Goal: Information Seeking & Learning: Learn about a topic

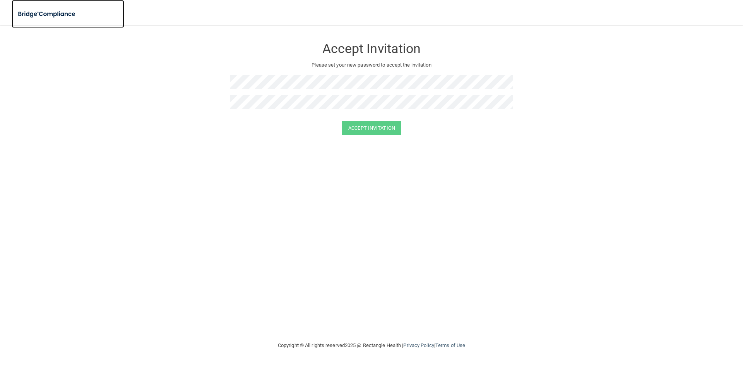
click at [55, 11] on img at bounding box center [47, 14] width 71 height 16
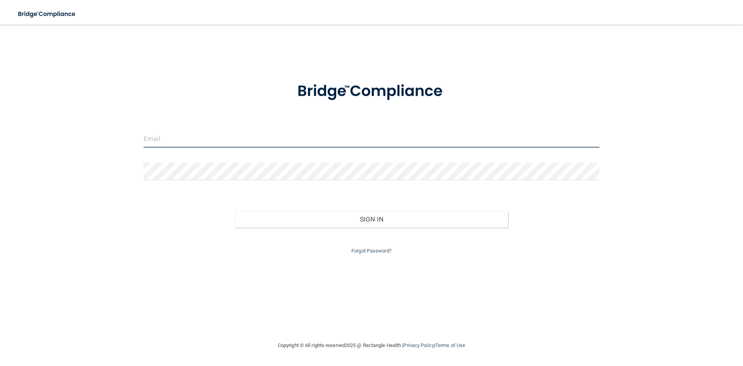
type input "[EMAIL_ADDRESS][DOMAIN_NAME]"
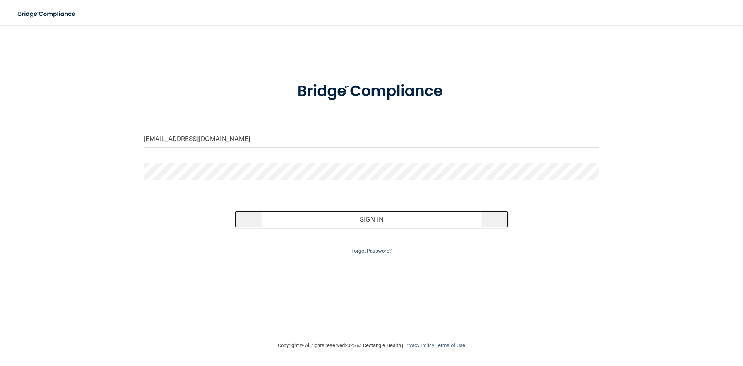
click at [396, 218] on button "Sign In" at bounding box center [372, 218] width 274 height 17
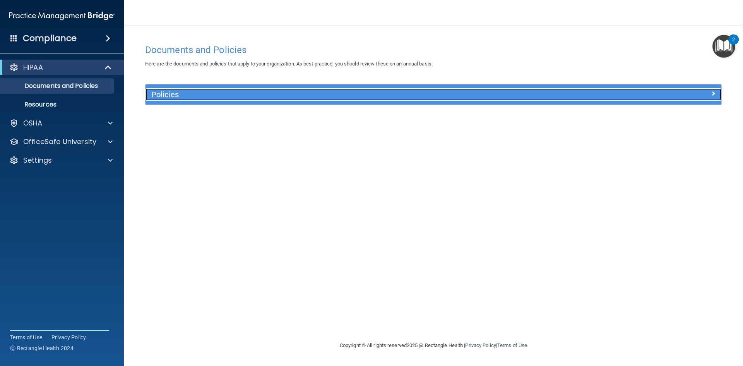
click at [192, 97] on h5 "Policies" at bounding box center [361, 94] width 420 height 9
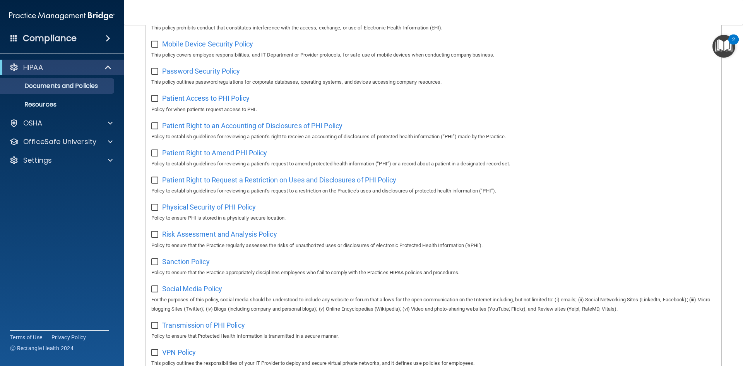
scroll to position [256, 0]
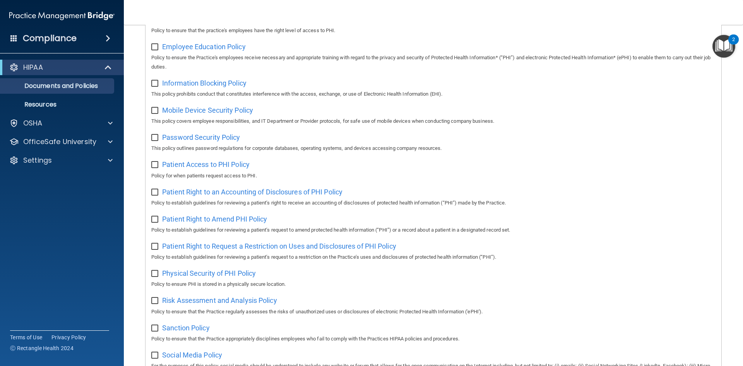
click at [725, 52] on img "Open Resource Center, 2 new notifications" at bounding box center [723, 46] width 23 height 23
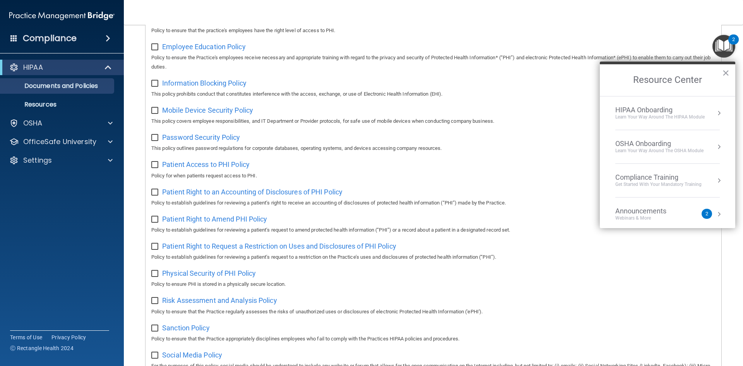
click at [693, 117] on div "Learn Your Way around the HIPAA module" at bounding box center [659, 117] width 89 height 7
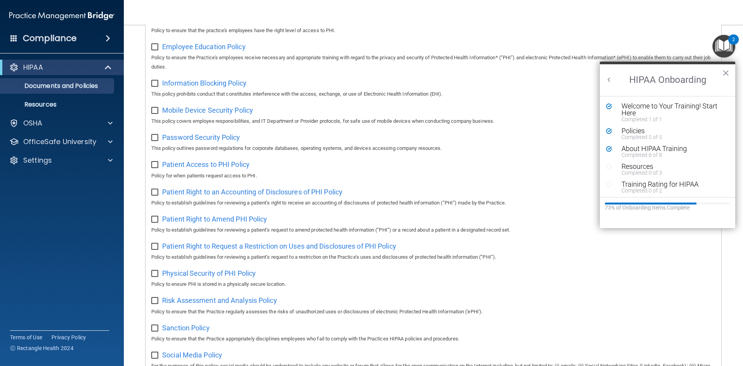
scroll to position [0, 0]
click at [647, 166] on div "Resources" at bounding box center [670, 166] width 98 height 7
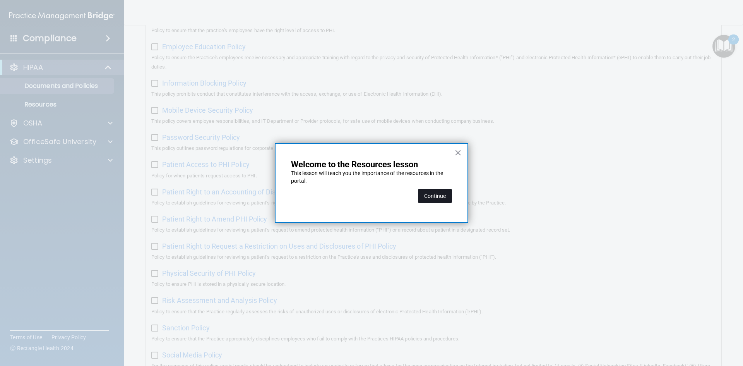
click at [440, 199] on button "Continue" at bounding box center [435, 196] width 34 height 14
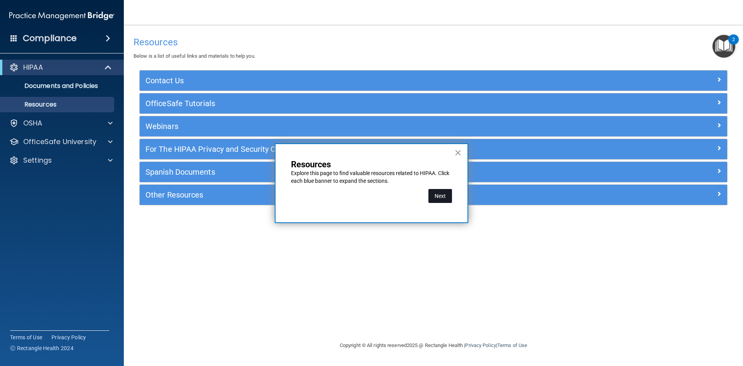
click at [447, 193] on button "Next" at bounding box center [440, 196] width 24 height 14
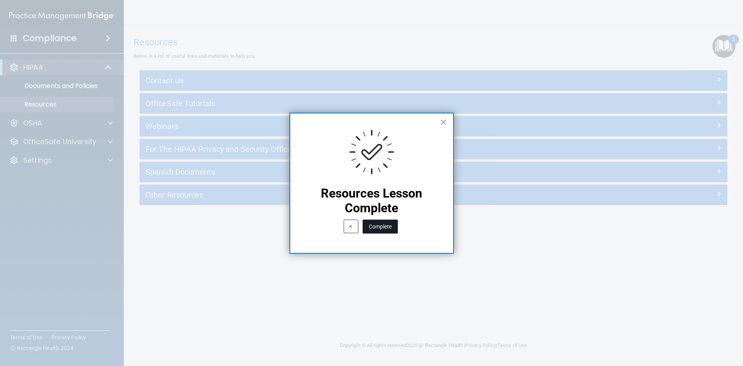
click at [389, 228] on button "Complete" at bounding box center [380, 226] width 35 height 14
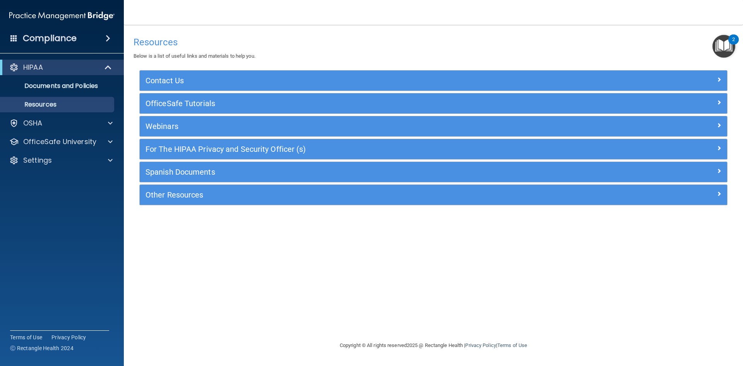
click at [720, 46] on img "Open Resource Center, 2 new notifications" at bounding box center [723, 46] width 23 height 23
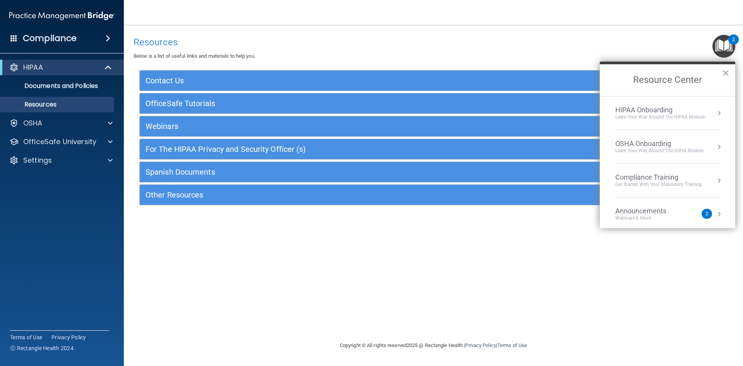
click at [662, 120] on div "Learn Your Way around the HIPAA module" at bounding box center [659, 117] width 89 height 7
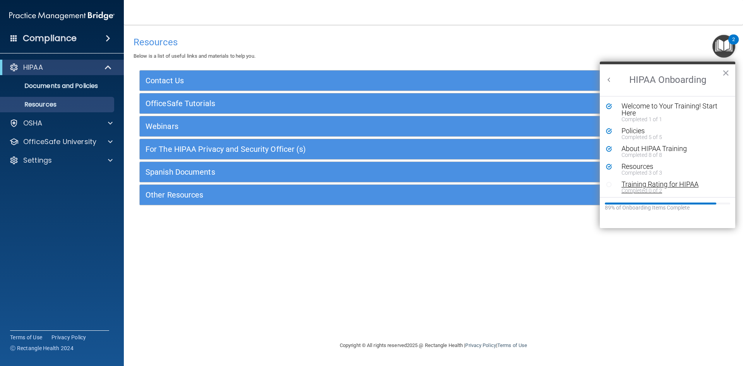
click at [651, 190] on div "Completed 0 of 2" at bounding box center [670, 190] width 98 height 5
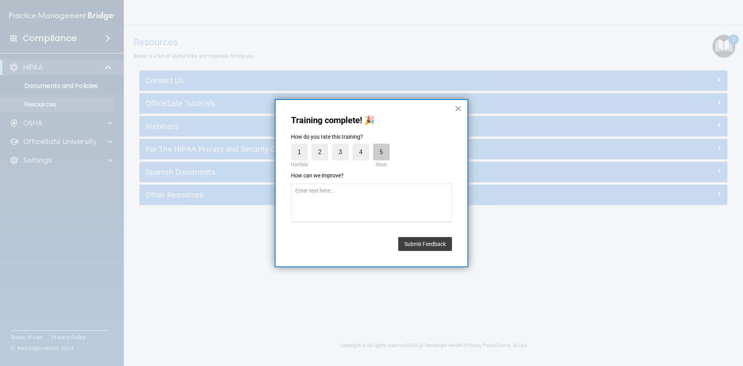
click at [387, 156] on label "5" at bounding box center [381, 152] width 17 height 17
click at [363, 145] on input "5" at bounding box center [363, 145] width 0 height 0
click at [433, 241] on button "Submit Feedback" at bounding box center [425, 244] width 54 height 14
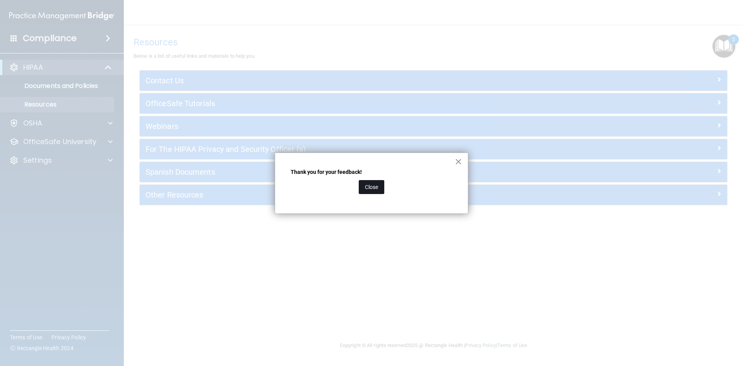
click at [372, 192] on button "Close" at bounding box center [372, 187] width 26 height 14
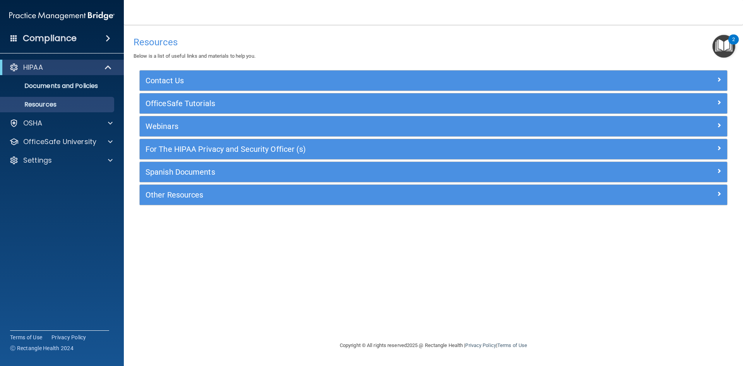
click at [727, 48] on img "Open Resource Center, 2 new notifications" at bounding box center [723, 46] width 23 height 23
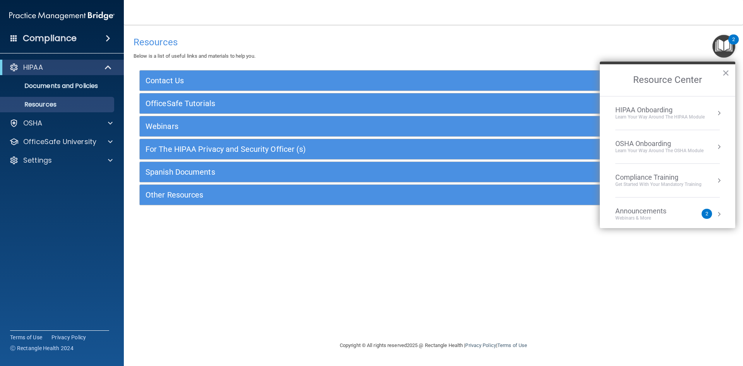
click at [706, 112] on div "HIPAA Onboarding Learn Your Way around the HIPAA module" at bounding box center [667, 113] width 104 height 15
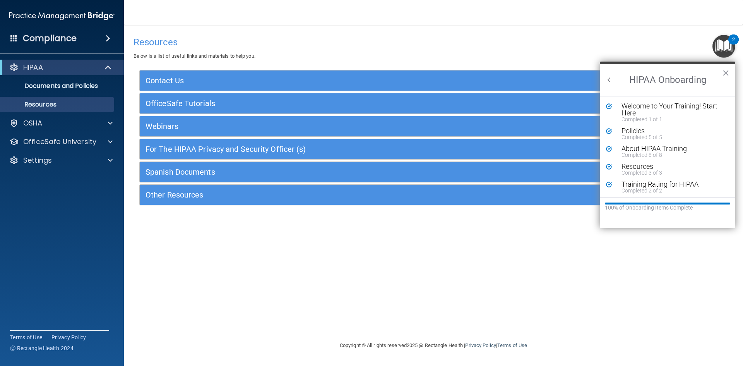
click at [610, 77] on button "Back to Resource Center Home" at bounding box center [609, 80] width 8 height 8
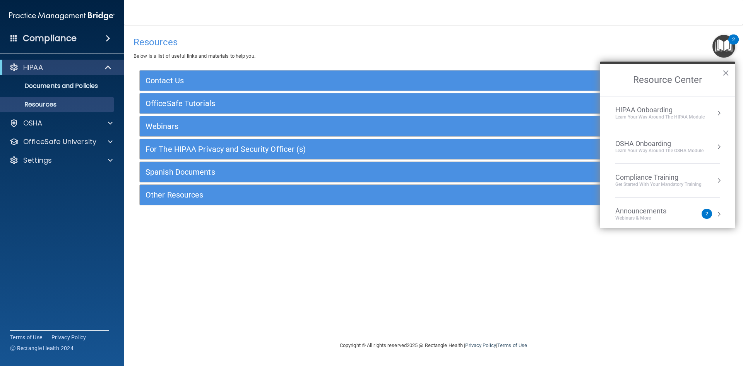
click at [672, 149] on div "Learn your way around the OSHA module" at bounding box center [659, 150] width 88 height 7
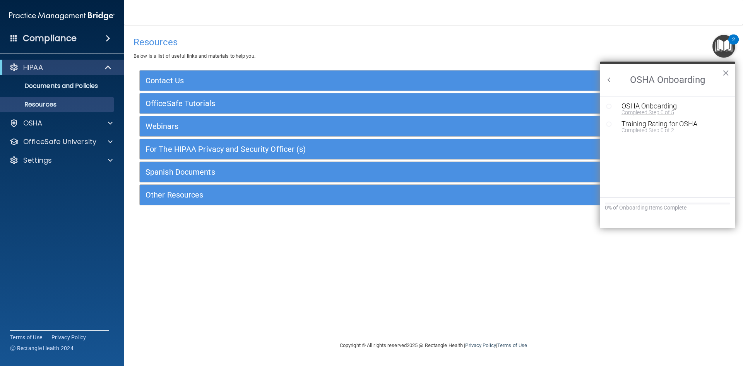
click at [668, 106] on div "OSHA Onboarding" at bounding box center [673, 106] width 104 height 7
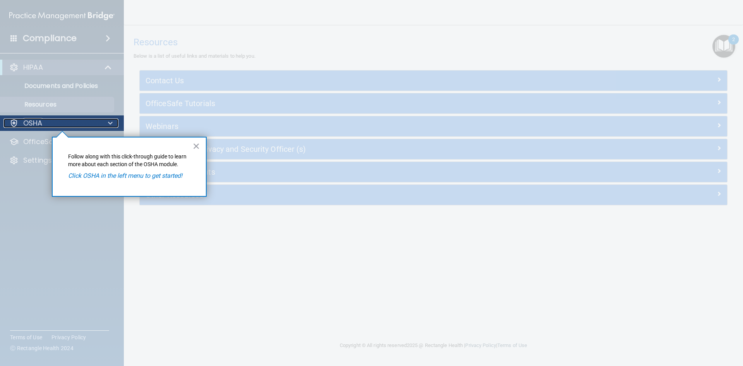
click at [87, 120] on div "OSHA" at bounding box center [51, 122] width 96 height 9
click at [198, 147] on button "×" at bounding box center [196, 146] width 7 height 12
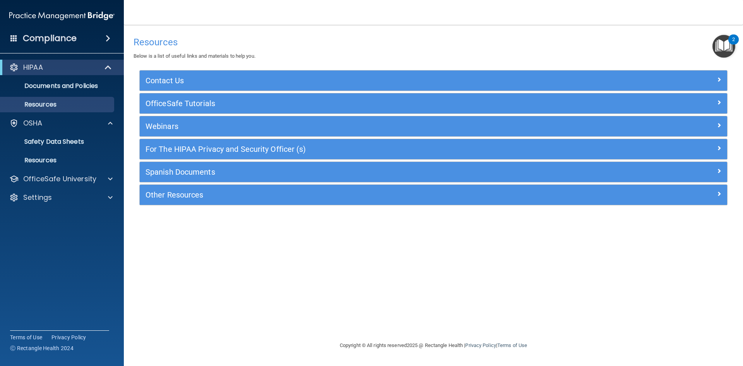
click at [717, 51] on img "Open Resource Center, 2 new notifications" at bounding box center [723, 46] width 23 height 23
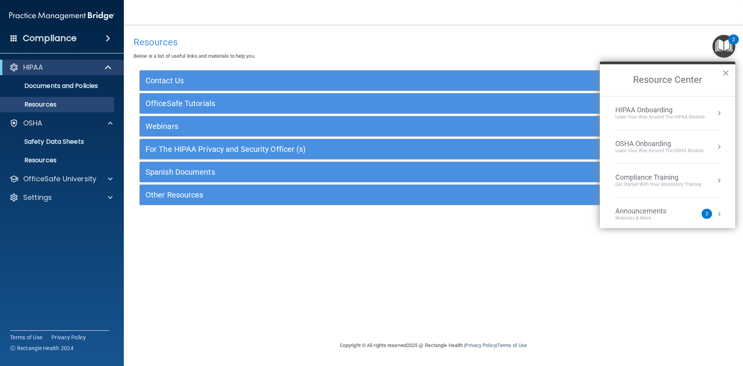
click at [673, 149] on div "Learn your way around the OSHA module" at bounding box center [659, 150] width 88 height 7
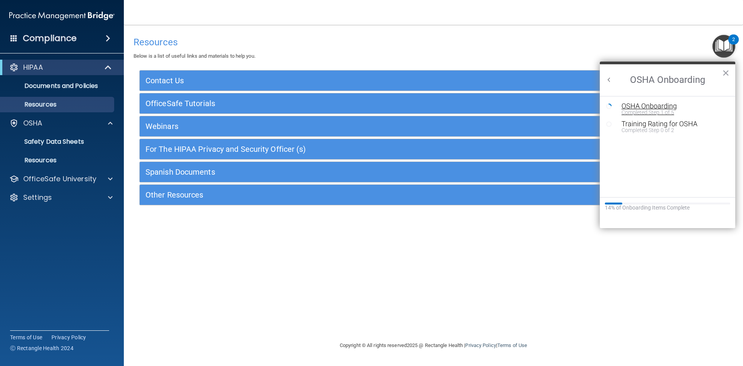
click at [659, 110] on div "Completed Step 1 of 5" at bounding box center [673, 112] width 104 height 5
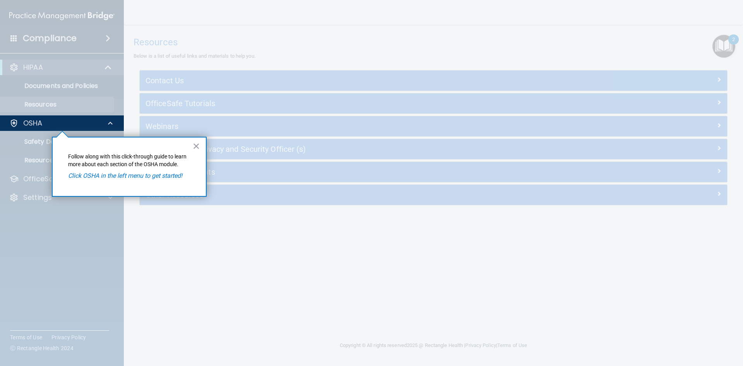
click at [189, 145] on div "× Follow along with this click-through guide to learn more about each section o…" at bounding box center [129, 167] width 155 height 60
click at [88, 122] on div "OSHA" at bounding box center [51, 122] width 96 height 9
click at [75, 125] on div "OSHA" at bounding box center [51, 122] width 96 height 9
click at [51, 144] on div at bounding box center [62, 248] width 124 height 235
click at [133, 169] on div "× Follow along with this click-through guide to learn more about each section o…" at bounding box center [129, 167] width 155 height 60
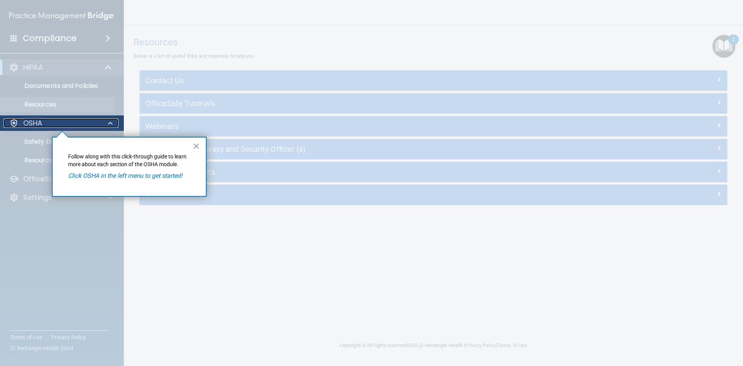
click at [25, 123] on p "OSHA" at bounding box center [32, 122] width 19 height 9
click at [13, 122] on div at bounding box center [13, 122] width 9 height 9
click at [190, 144] on div "× Follow along with this click-through guide to learn more about each section o…" at bounding box center [129, 167] width 155 height 60
click at [193, 144] on button "×" at bounding box center [196, 146] width 7 height 12
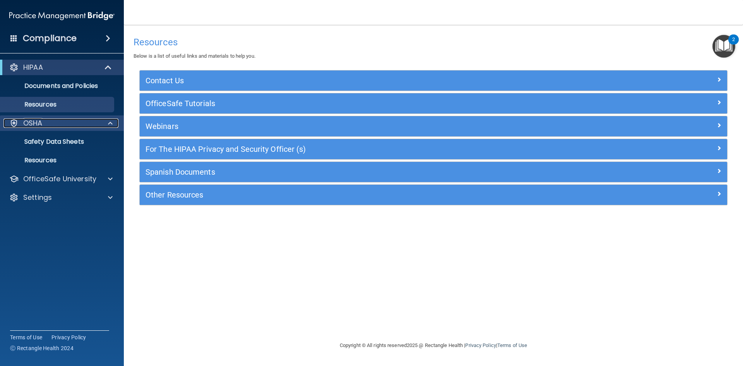
click at [51, 127] on div "OSHA" at bounding box center [51, 122] width 96 height 9
click at [51, 138] on p "Safety Data Sheets" at bounding box center [58, 142] width 106 height 8
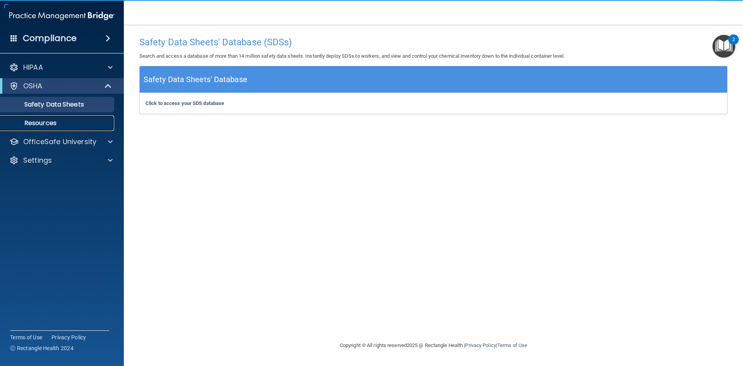
click at [67, 123] on p "Resources" at bounding box center [58, 123] width 106 height 8
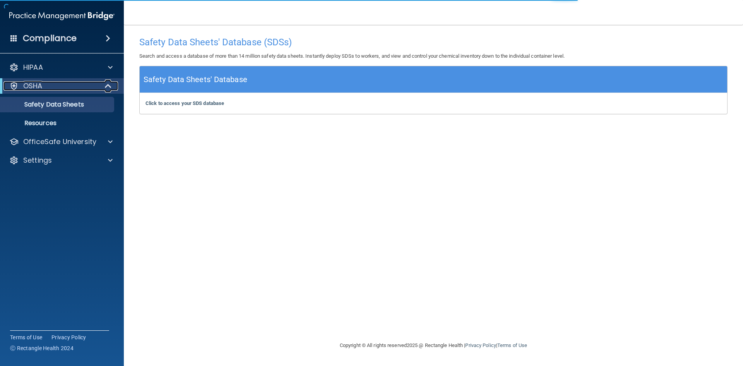
click at [55, 87] on div "OSHA" at bounding box center [51, 85] width 96 height 9
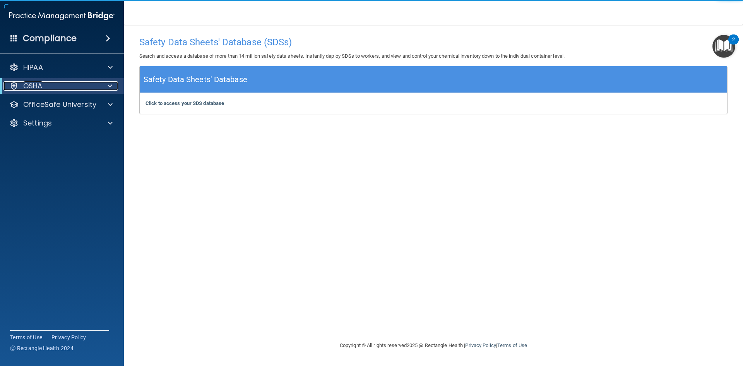
click at [37, 86] on p "OSHA" at bounding box center [32, 85] width 19 height 9
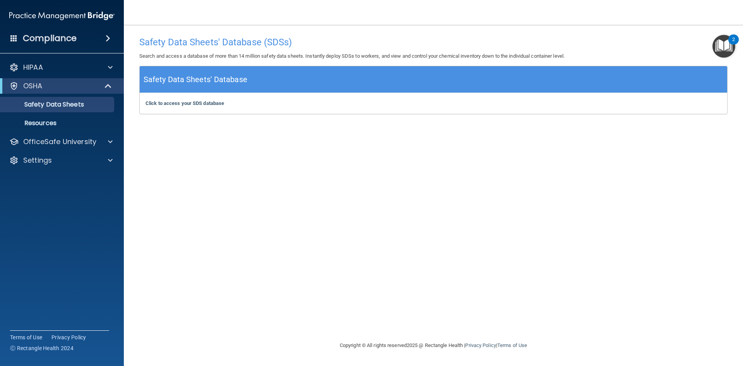
click at [726, 51] on img "Open Resource Center, 2 new notifications" at bounding box center [723, 46] width 23 height 23
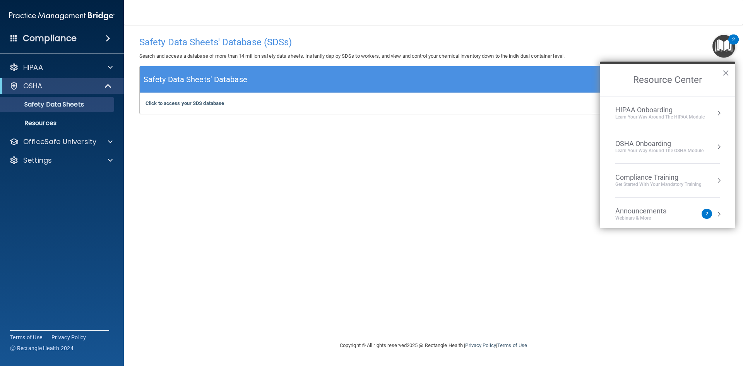
click at [671, 147] on div "Learn your way around the OSHA module" at bounding box center [659, 150] width 88 height 7
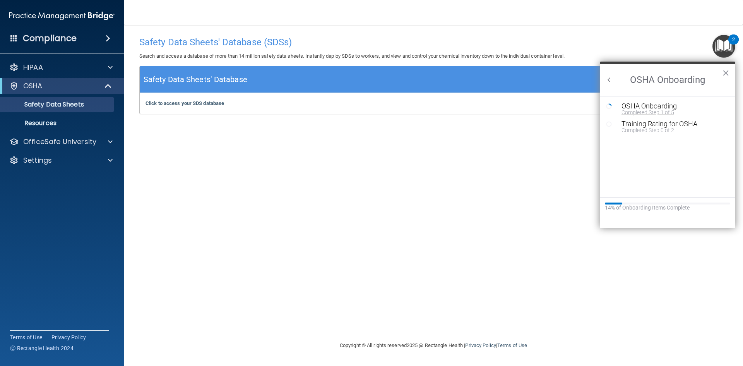
click at [676, 106] on div "OSHA Onboarding" at bounding box center [673, 106] width 104 height 7
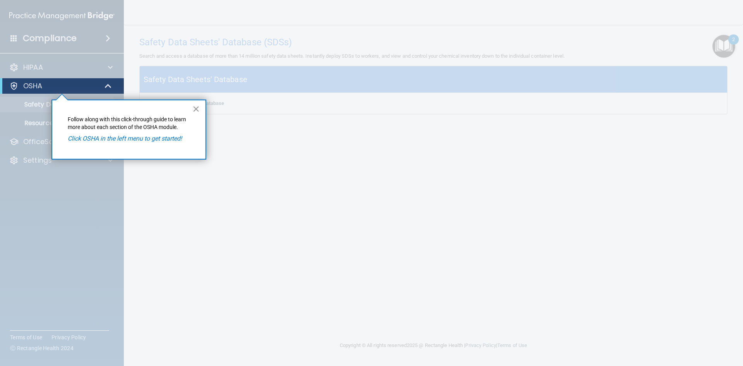
click at [197, 108] on button "×" at bounding box center [195, 109] width 7 height 12
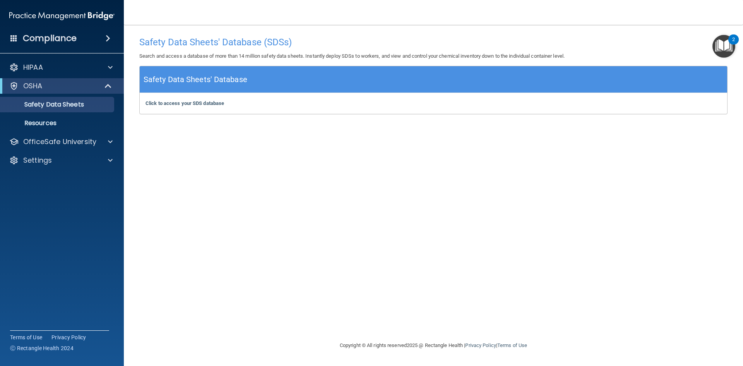
click at [241, 73] on h5 "Safety Data Sheets' Database" at bounding box center [196, 80] width 104 height 14
click at [28, 87] on p "OSHA" at bounding box center [32, 85] width 19 height 9
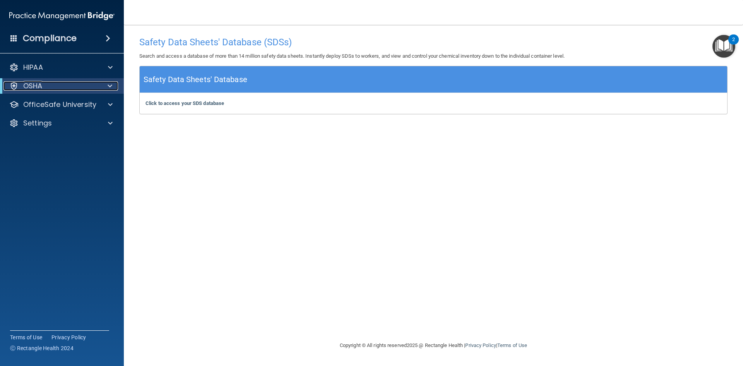
click at [17, 89] on div at bounding box center [13, 85] width 9 height 9
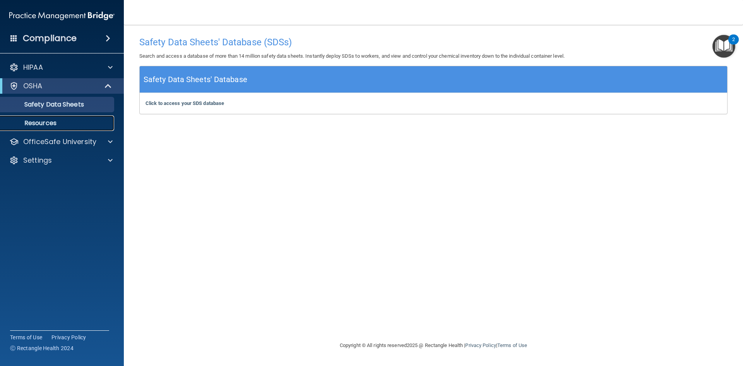
click at [75, 118] on link "Resources" at bounding box center [53, 122] width 122 height 15
click at [723, 50] on img "Open Resource Center, 2 new notifications" at bounding box center [723, 46] width 23 height 23
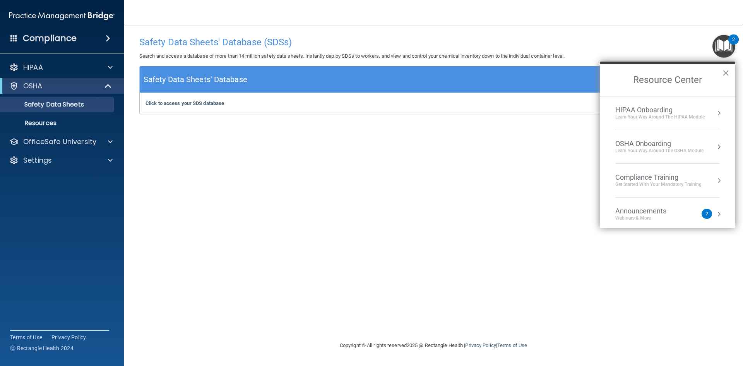
click at [667, 149] on div "Learn your way around the OSHA module" at bounding box center [659, 150] width 88 height 7
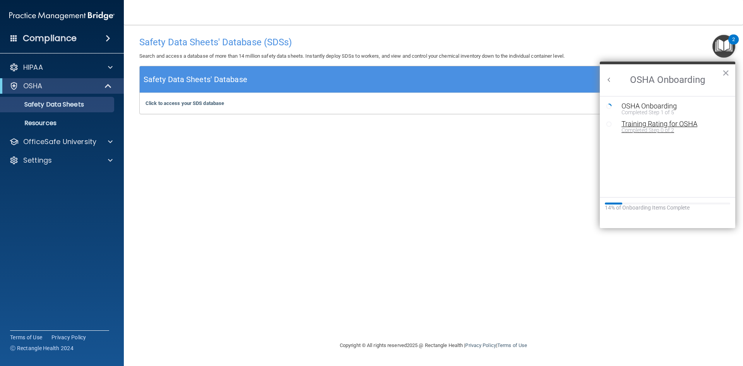
click at [662, 125] on div "Training Rating for OSHA" at bounding box center [673, 123] width 104 height 7
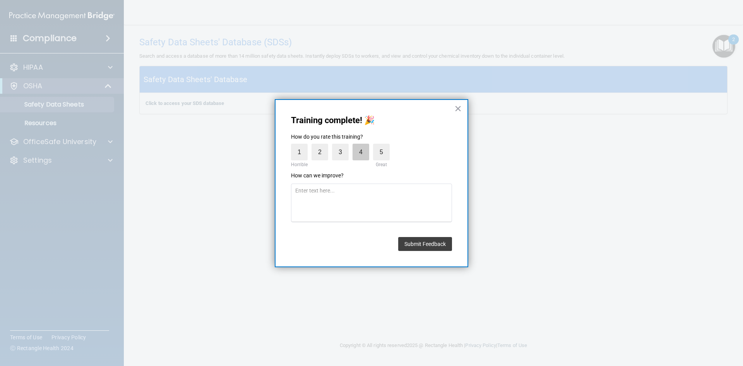
click at [367, 155] on label "4" at bounding box center [361, 152] width 17 height 17
click at [343, 145] on input "4" at bounding box center [343, 145] width 0 height 0
click at [443, 245] on button "Submit Feedback" at bounding box center [425, 244] width 54 height 14
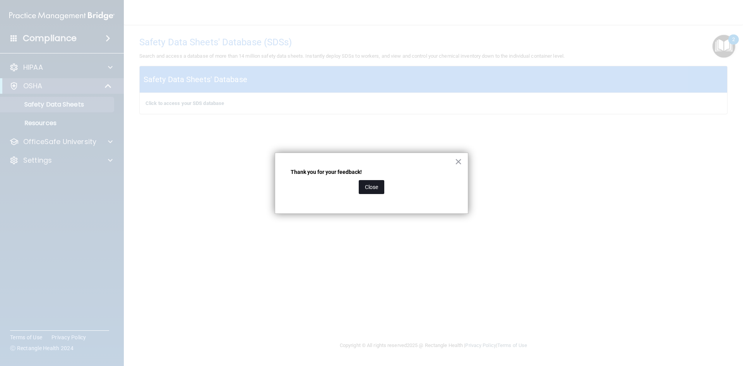
click at [370, 187] on button "Close" at bounding box center [372, 187] width 26 height 14
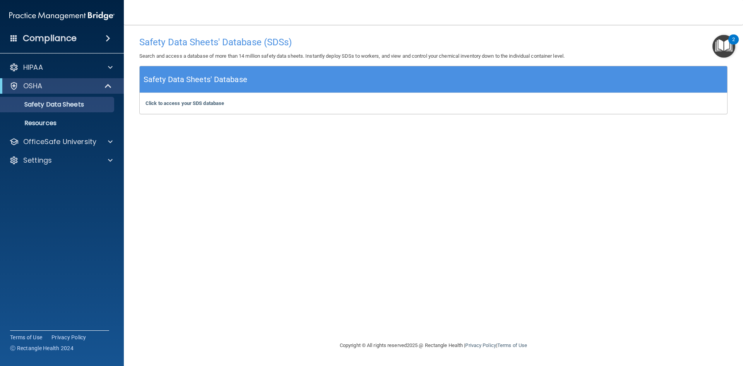
click at [722, 41] on img "Open Resource Center, 2 new notifications" at bounding box center [723, 46] width 23 height 23
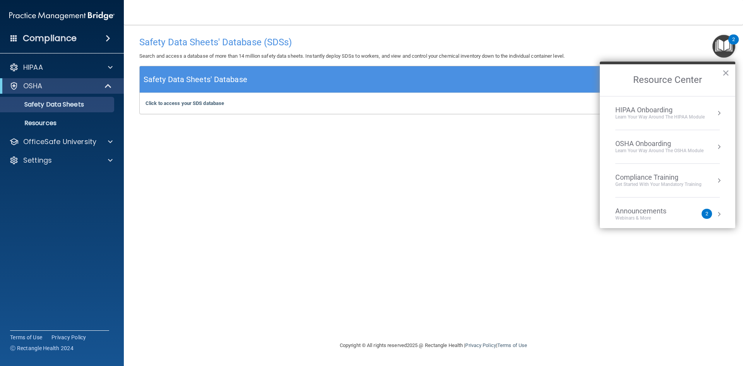
click at [666, 149] on div "Learn your way around the OSHA module" at bounding box center [659, 150] width 88 height 7
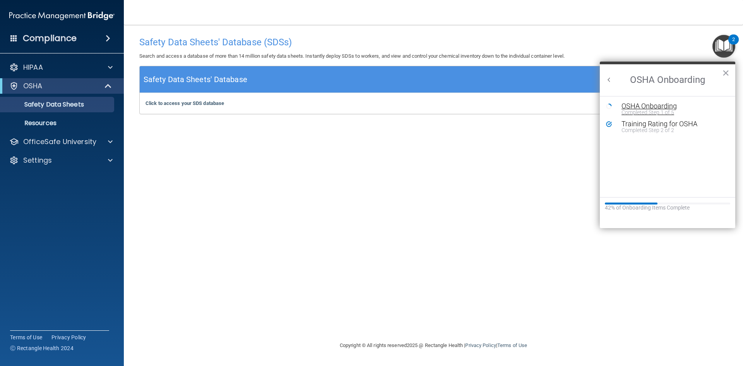
click at [665, 110] on div "Completed Step 1 of 5" at bounding box center [673, 112] width 104 height 5
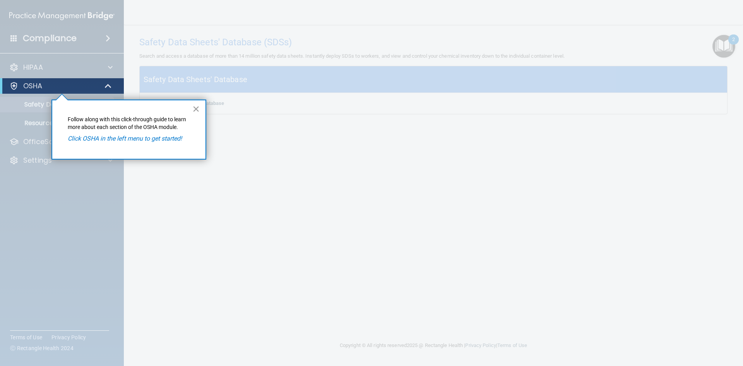
click at [196, 106] on button "×" at bounding box center [195, 109] width 7 height 12
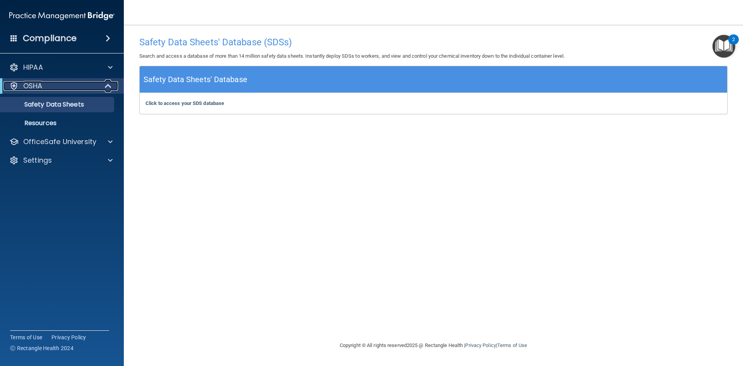
click at [75, 89] on div "OSHA" at bounding box center [51, 85] width 96 height 9
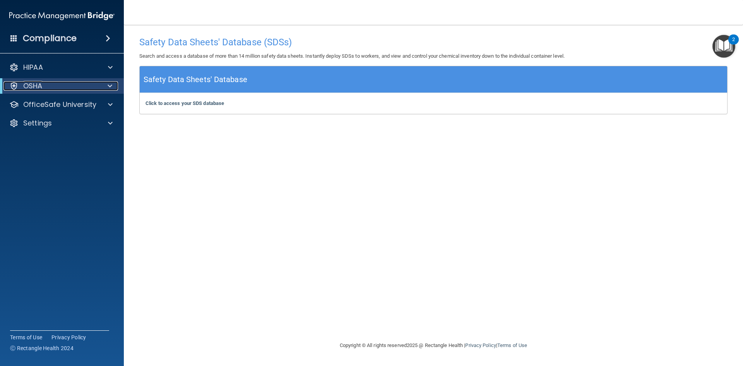
click at [75, 88] on div "OSHA" at bounding box center [51, 85] width 96 height 9
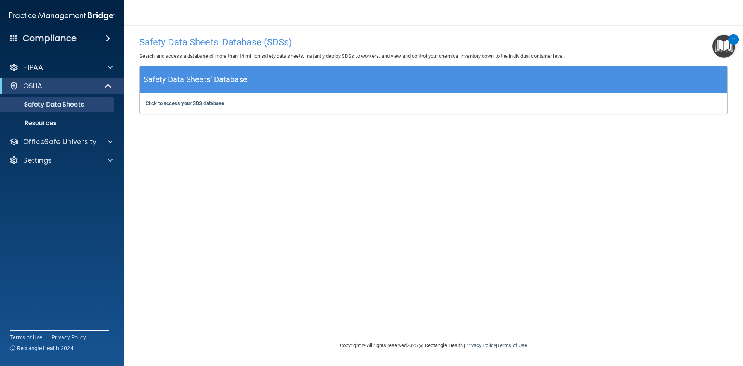
drag, startPoint x: 190, startPoint y: 87, endPoint x: 307, endPoint y: 75, distance: 118.2
click at [307, 75] on div "Safety Data Sheets' Database" at bounding box center [433, 79] width 587 height 27
drag, startPoint x: 301, startPoint y: 96, endPoint x: 273, endPoint y: 97, distance: 27.9
click at [297, 97] on div "Click to access your SDS database Click to access your SDS database" at bounding box center [433, 103] width 587 height 21
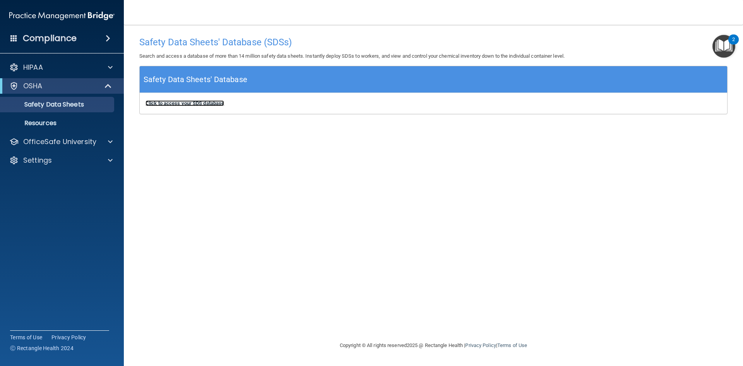
click at [181, 104] on b "Click to access your SDS database" at bounding box center [184, 103] width 79 height 6
click at [78, 116] on link "Resources" at bounding box center [53, 122] width 122 height 15
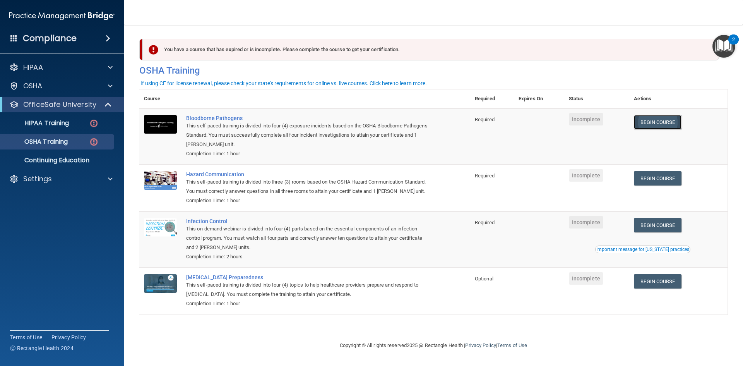
click at [670, 127] on link "Begin Course" at bounding box center [657, 122] width 47 height 14
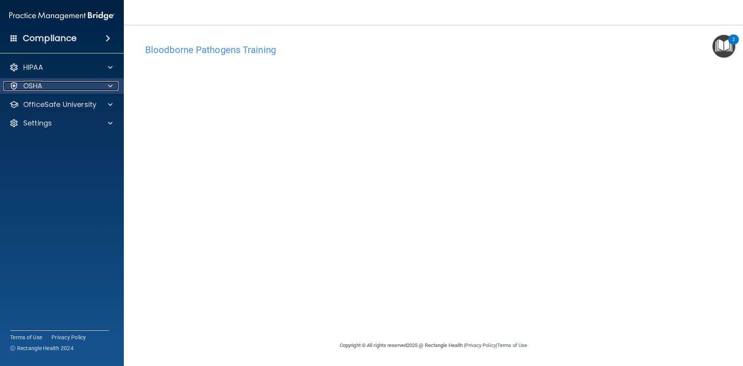
click at [29, 87] on p "OSHA" at bounding box center [32, 85] width 19 height 9
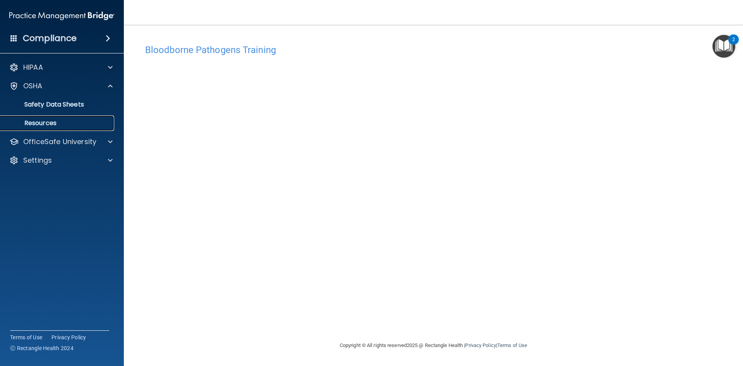
click at [44, 128] on link "Resources" at bounding box center [53, 122] width 122 height 15
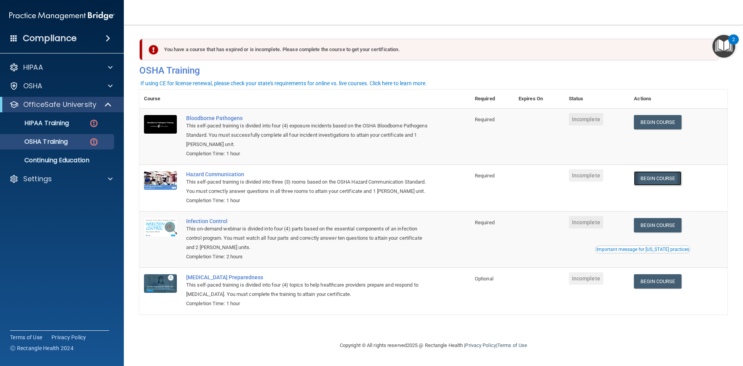
click at [665, 181] on link "Begin Course" at bounding box center [657, 178] width 47 height 14
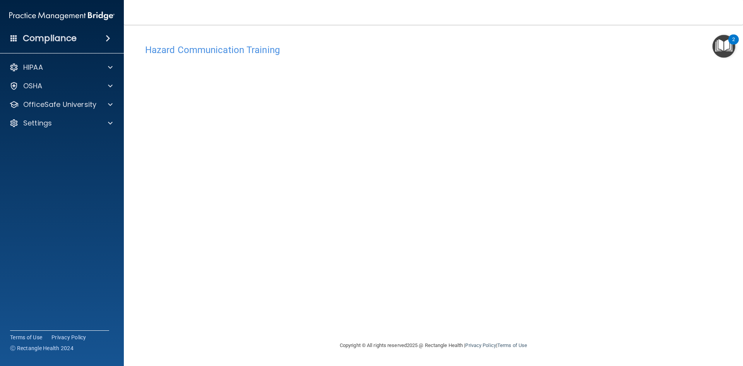
click at [443, 324] on div "Hazard Communication Training This course doesn’t expire until . Are you sure y…" at bounding box center [433, 190] width 588 height 300
click at [38, 99] on div "OfficeSafe University" at bounding box center [62, 104] width 124 height 15
click at [108, 105] on span at bounding box center [110, 104] width 5 height 9
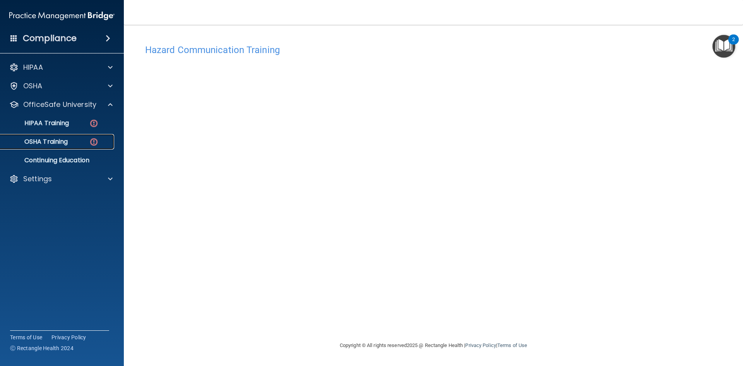
click at [68, 139] on p "OSHA Training" at bounding box center [36, 142] width 63 height 8
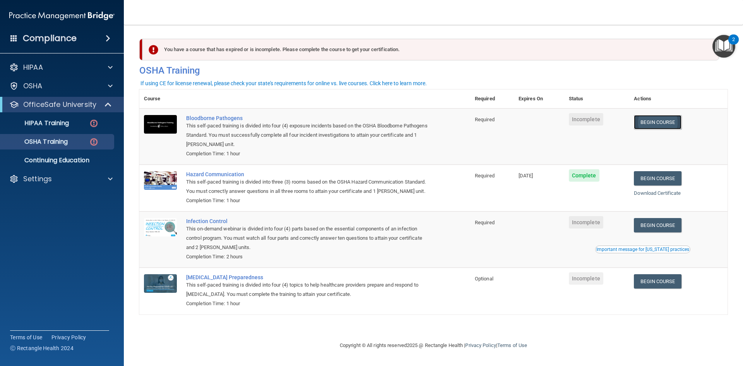
click at [651, 127] on link "Begin Course" at bounding box center [657, 122] width 47 height 14
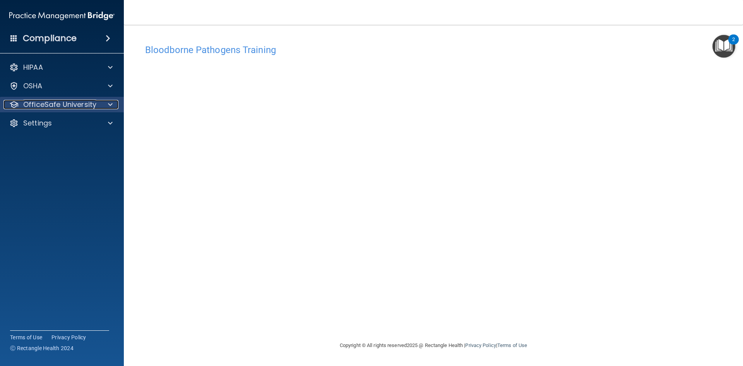
click at [74, 102] on p "OfficeSafe University" at bounding box center [59, 104] width 73 height 9
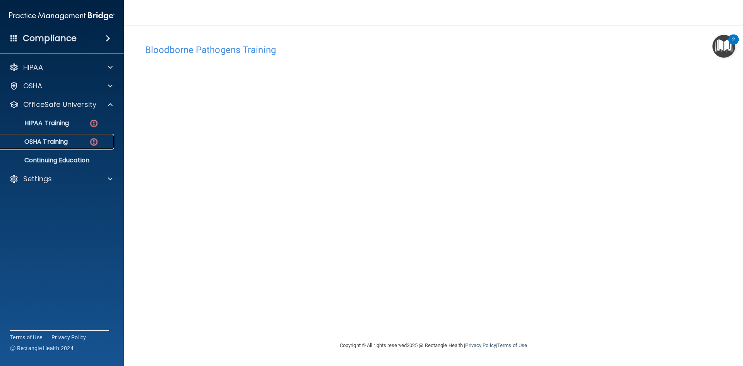
click at [55, 143] on p "OSHA Training" at bounding box center [36, 142] width 63 height 8
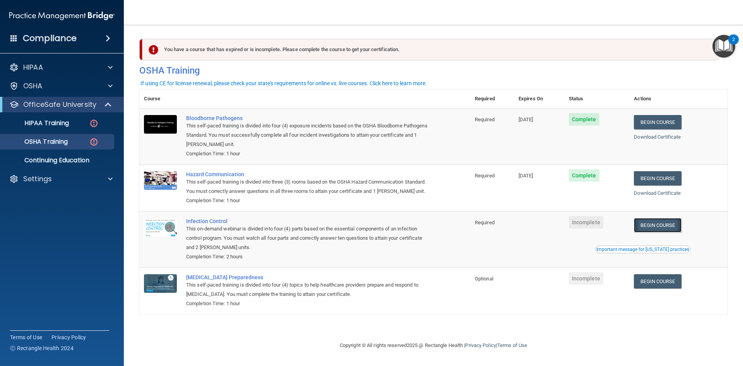
click at [673, 228] on link "Begin Course" at bounding box center [657, 225] width 47 height 14
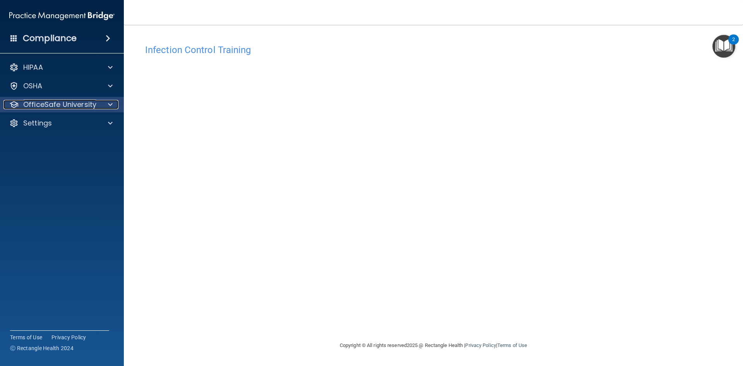
click at [30, 106] on p "OfficeSafe University" at bounding box center [59, 104] width 73 height 9
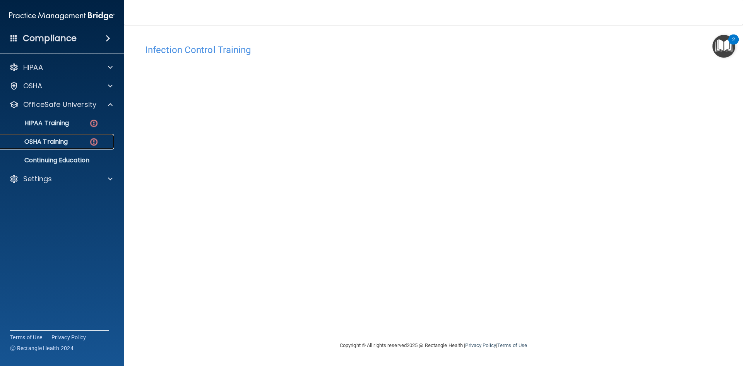
click at [50, 142] on p "OSHA Training" at bounding box center [36, 142] width 63 height 8
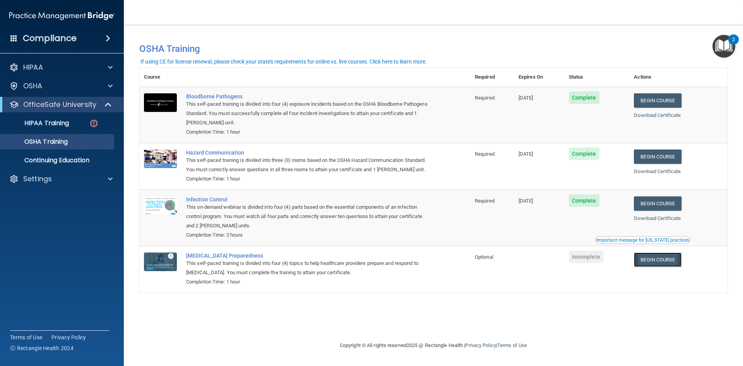
click at [668, 263] on link "Begin Course" at bounding box center [657, 259] width 47 height 14
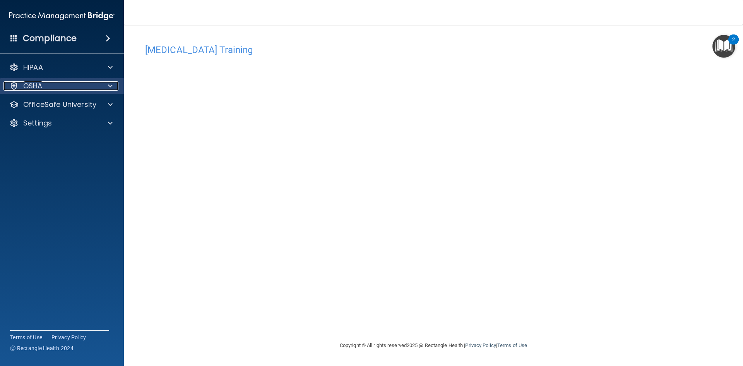
click at [51, 90] on div "OSHA" at bounding box center [51, 85] width 96 height 9
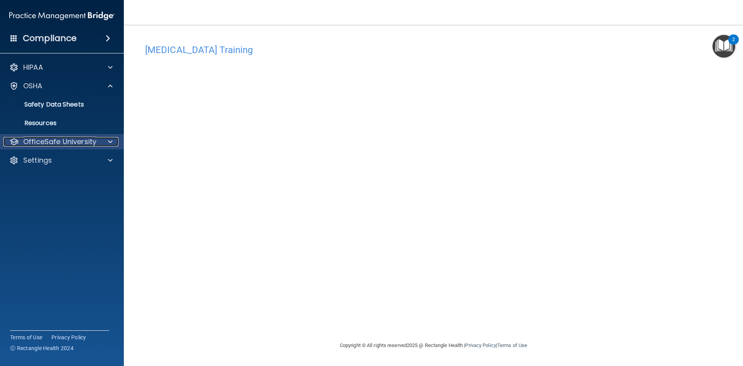
click at [56, 139] on p "OfficeSafe University" at bounding box center [59, 141] width 73 height 9
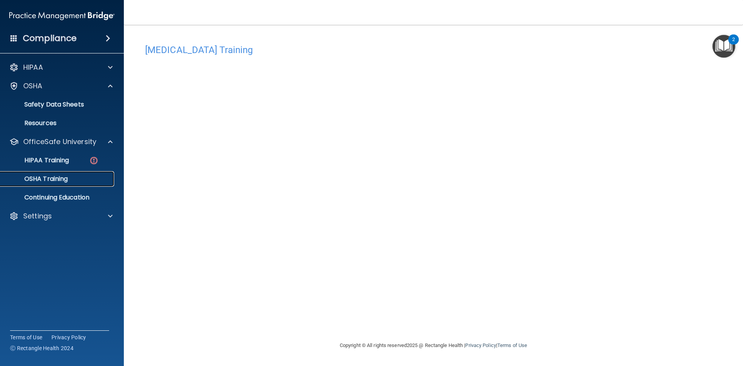
click at [67, 179] on p "OSHA Training" at bounding box center [36, 179] width 63 height 8
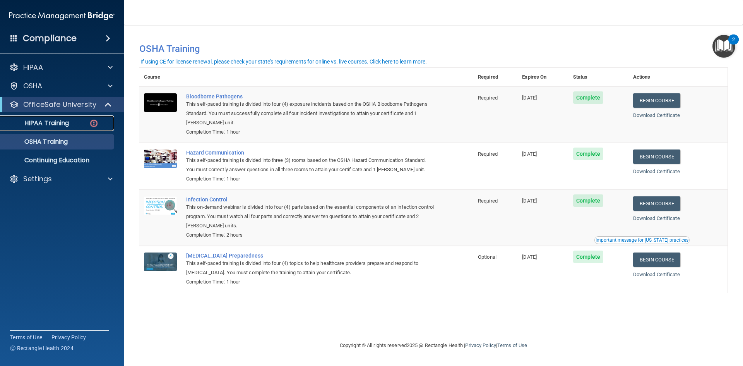
click at [57, 117] on link "HIPAA Training" at bounding box center [53, 122] width 122 height 15
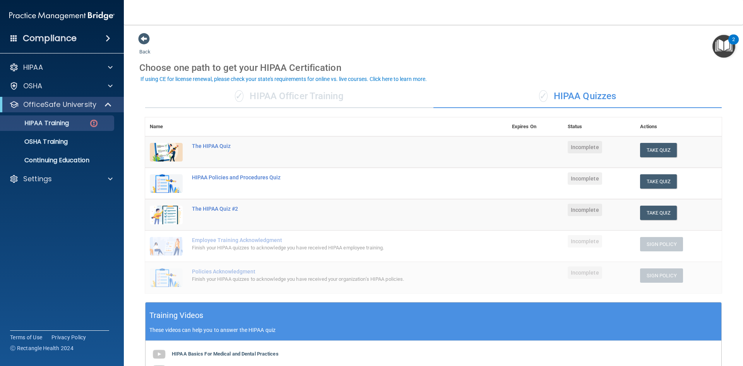
click at [340, 101] on div "✓ HIPAA Officer Training" at bounding box center [289, 96] width 288 height 23
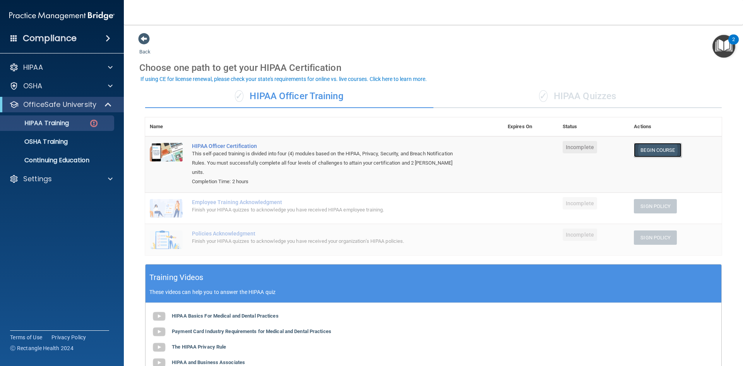
click at [652, 152] on link "Begin Course" at bounding box center [657, 150] width 47 height 14
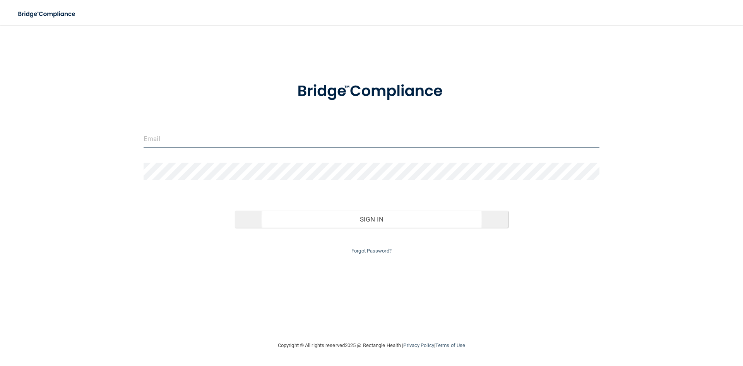
type input "[EMAIL_ADDRESS][DOMAIN_NAME]"
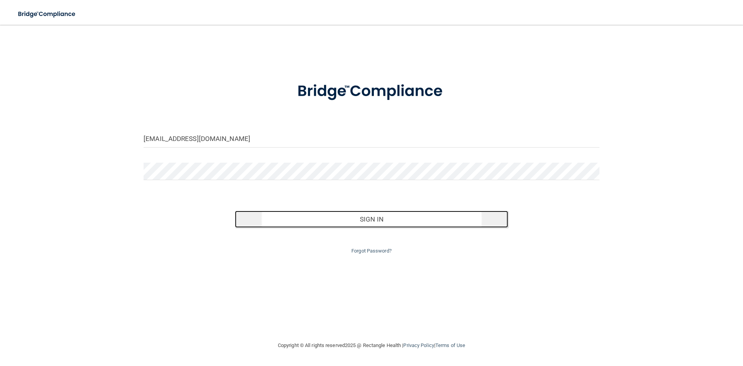
drag, startPoint x: 445, startPoint y: 217, endPoint x: 457, endPoint y: 216, distance: 11.2
click at [359, 217] on button "Sign In" at bounding box center [372, 218] width 274 height 17
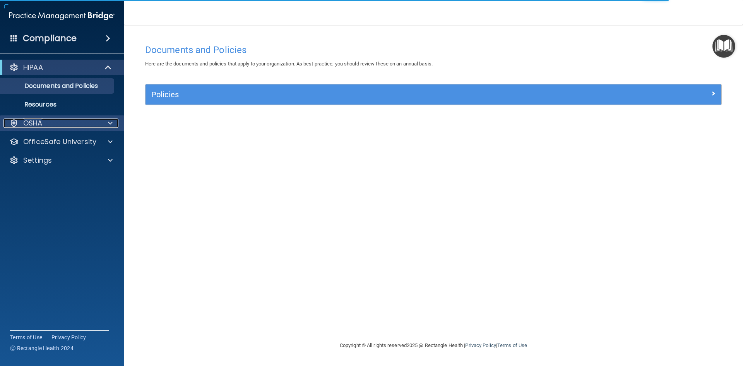
click at [44, 123] on div "OSHA" at bounding box center [51, 122] width 96 height 9
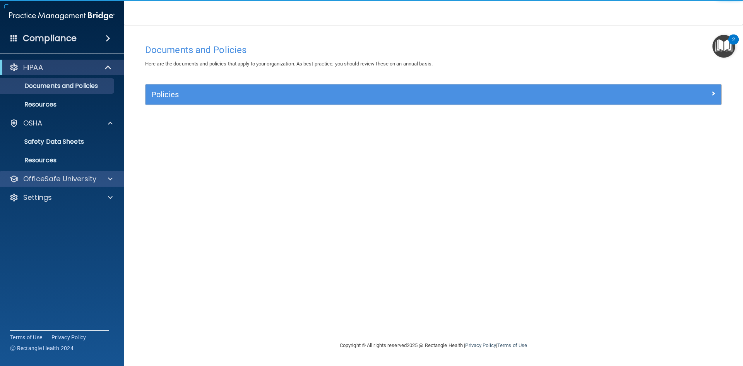
click at [37, 184] on div "OfficeSafe University" at bounding box center [62, 178] width 124 height 15
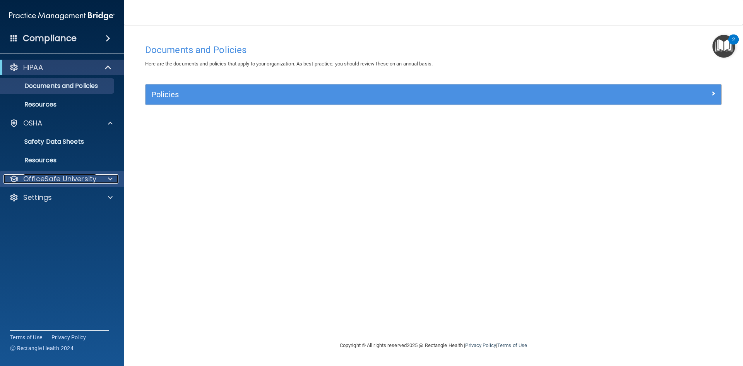
click at [101, 178] on div at bounding box center [108, 178] width 19 height 9
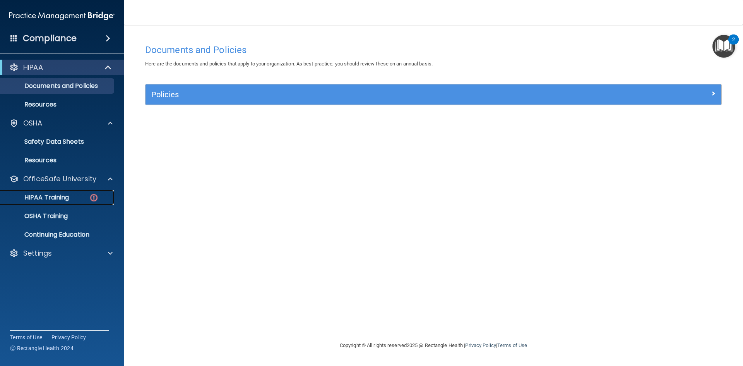
click at [60, 195] on p "HIPAA Training" at bounding box center [37, 197] width 64 height 8
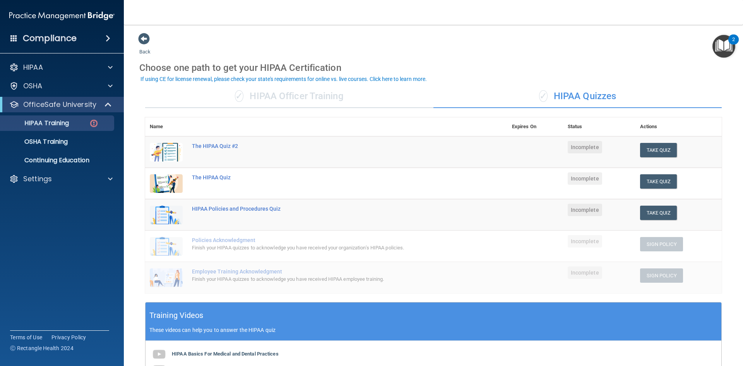
click at [289, 89] on div "✓ HIPAA Officer Training" at bounding box center [289, 96] width 288 height 23
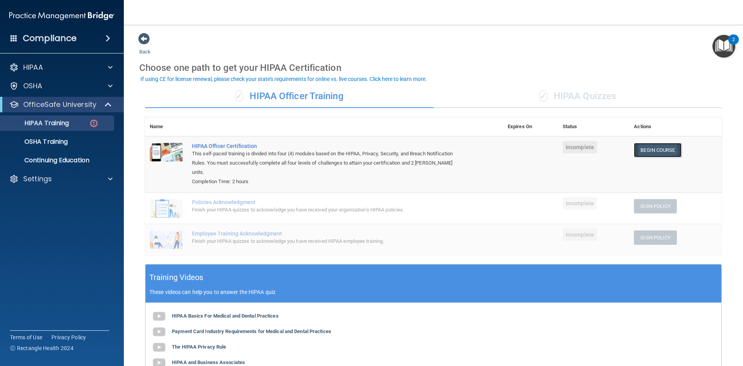
click at [359, 149] on link "Begin Course" at bounding box center [657, 150] width 47 height 14
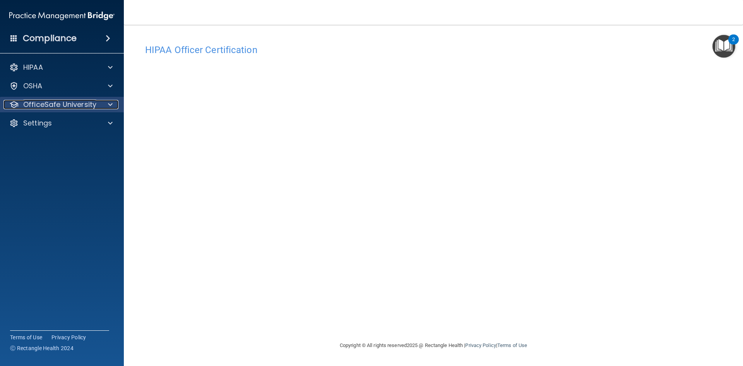
click at [86, 102] on p "OfficeSafe University" at bounding box center [59, 104] width 73 height 9
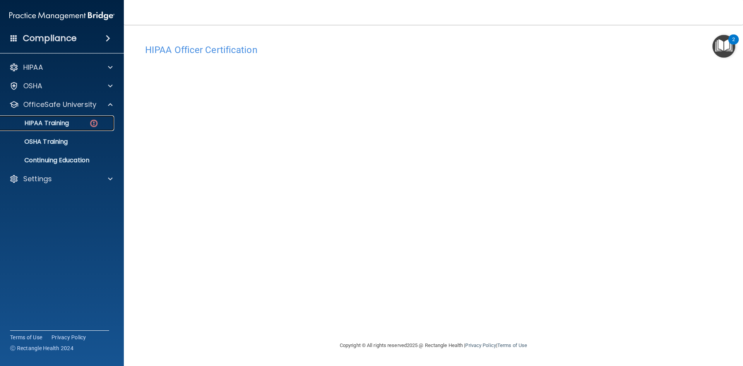
click at [76, 126] on div "HIPAA Training" at bounding box center [58, 123] width 106 height 8
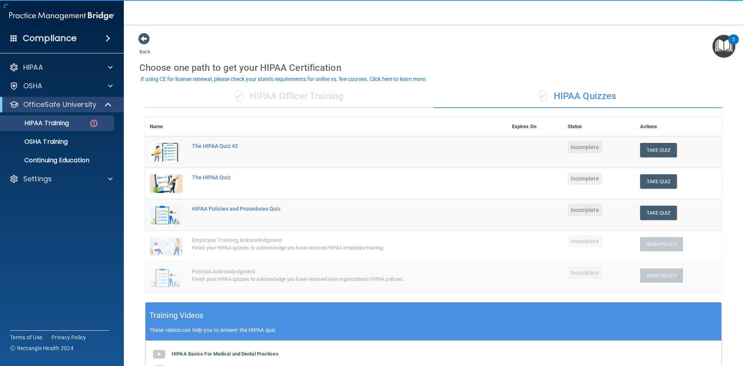
click at [226, 94] on div "✓ HIPAA Officer Training" at bounding box center [289, 96] width 288 height 23
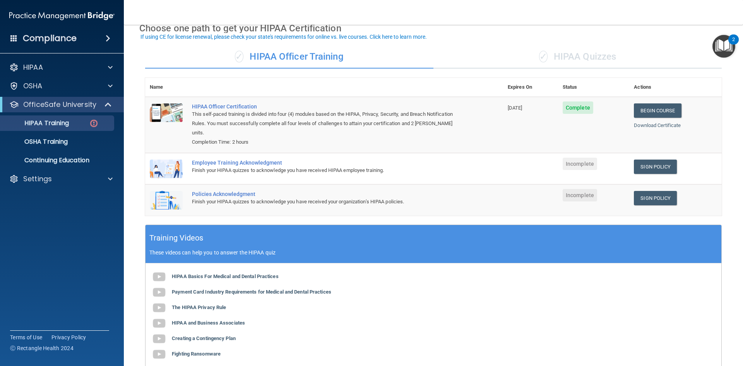
scroll to position [39, 0]
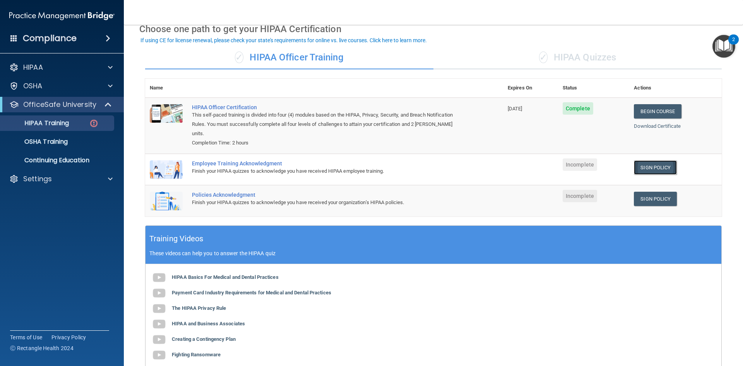
click at [646, 160] on link "Sign Policy" at bounding box center [655, 167] width 43 height 14
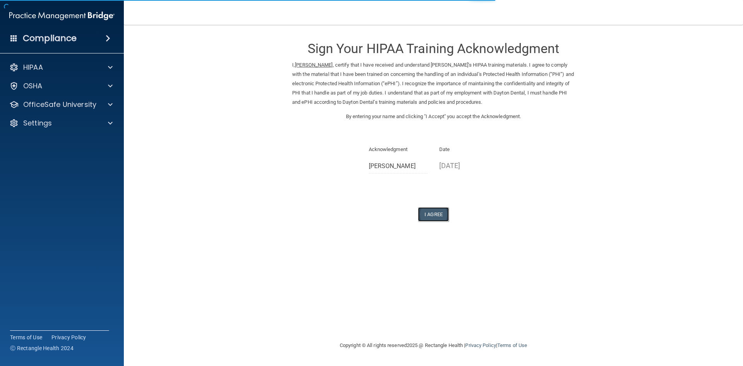
click at [440, 215] on button "I Agree" at bounding box center [433, 214] width 31 height 14
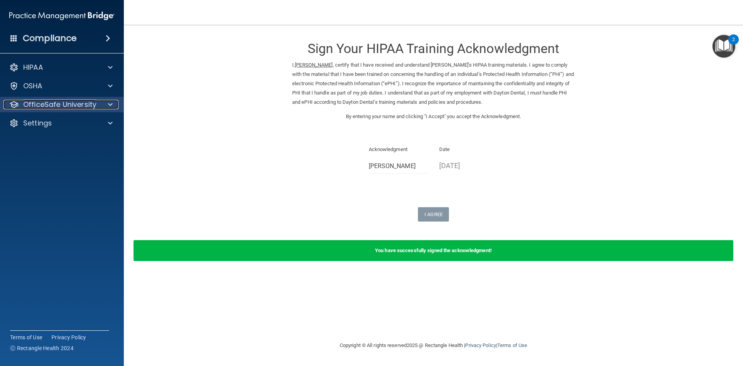
click at [24, 108] on p "OfficeSafe University" at bounding box center [59, 104] width 73 height 9
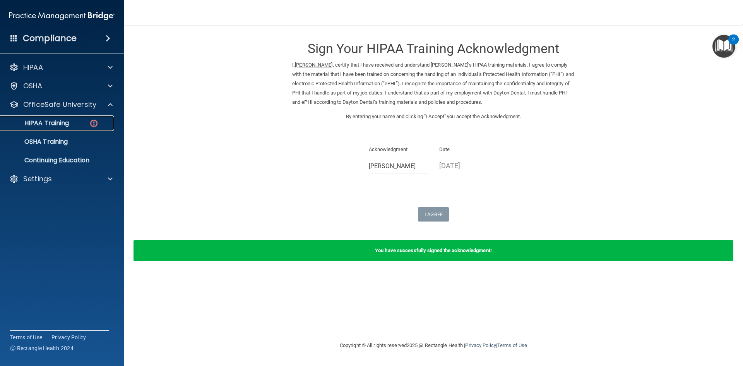
click at [46, 125] on p "HIPAA Training" at bounding box center [37, 123] width 64 height 8
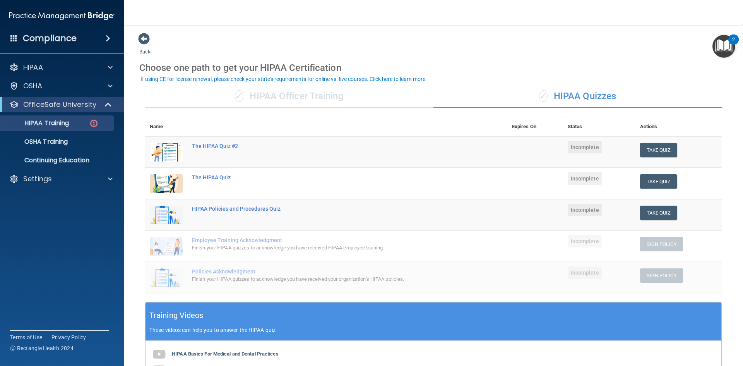
click at [269, 102] on div "✓ HIPAA Officer Training" at bounding box center [289, 96] width 288 height 23
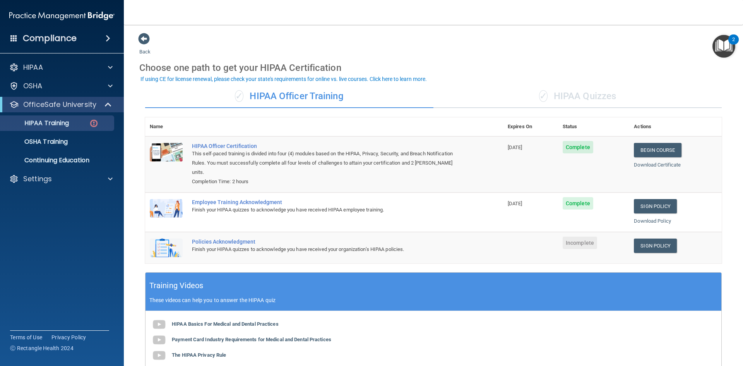
click at [306, 100] on div "✓ HIPAA Officer Training" at bounding box center [289, 96] width 288 height 23
click at [662, 239] on link "Sign Policy" at bounding box center [655, 245] width 43 height 14
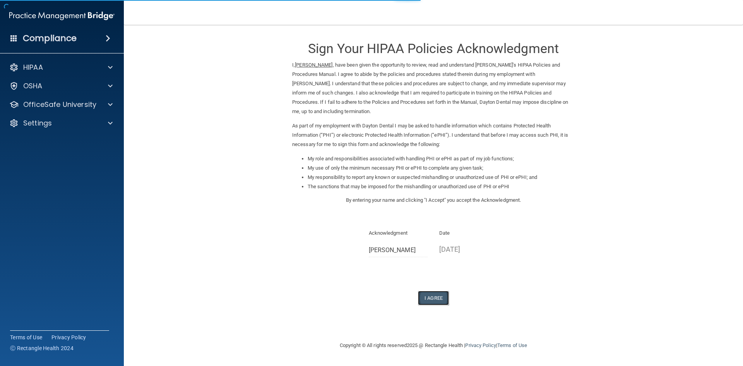
click at [439, 297] on button "I Agree" at bounding box center [433, 298] width 31 height 14
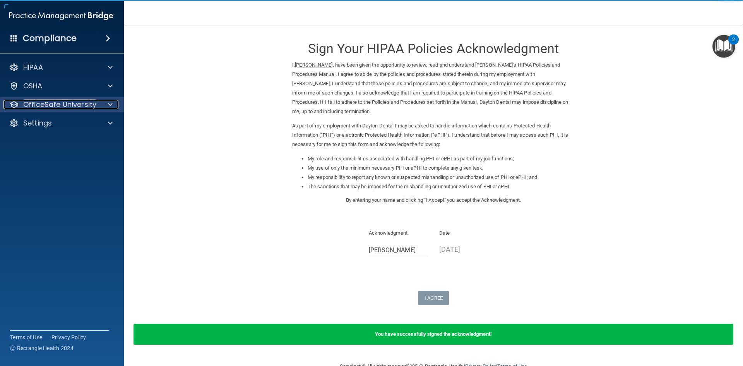
click at [55, 106] on p "OfficeSafe University" at bounding box center [59, 104] width 73 height 9
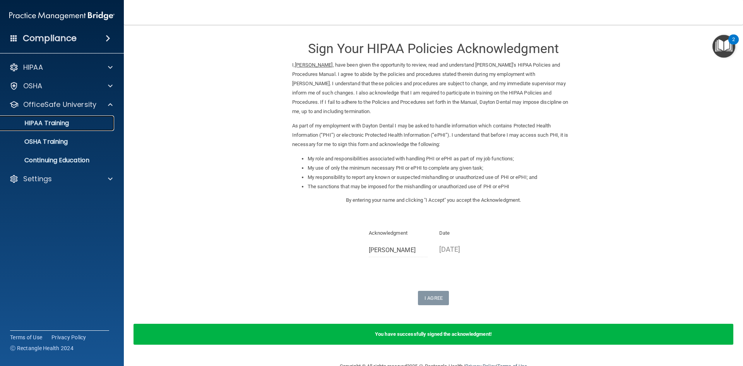
click at [56, 127] on p "HIPAA Training" at bounding box center [37, 123] width 64 height 8
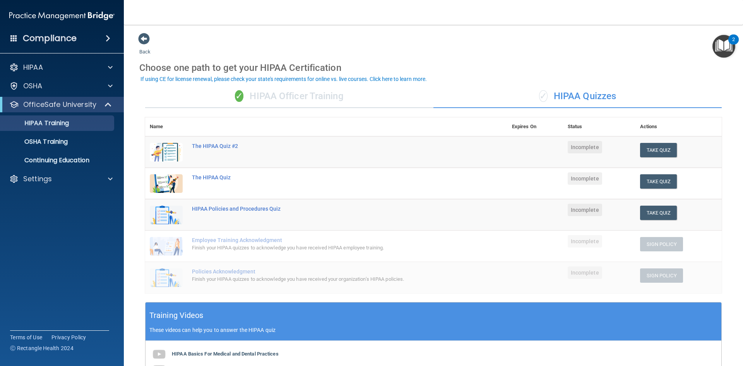
click at [348, 97] on div "✓ HIPAA Officer Training" at bounding box center [289, 96] width 288 height 23
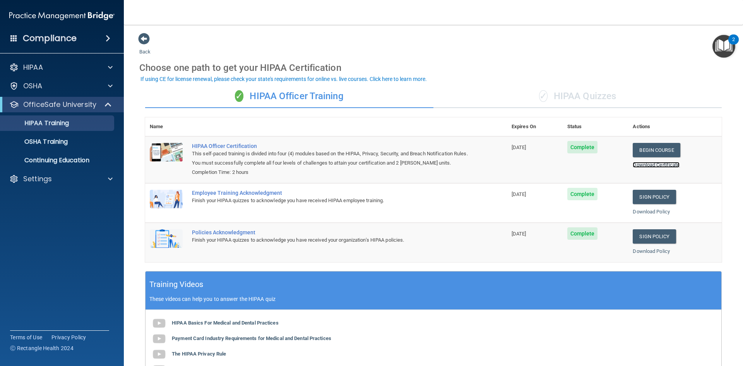
click at [661, 164] on link "Download Certificate" at bounding box center [656, 165] width 47 height 6
click at [40, 141] on p "OSHA Training" at bounding box center [36, 142] width 63 height 8
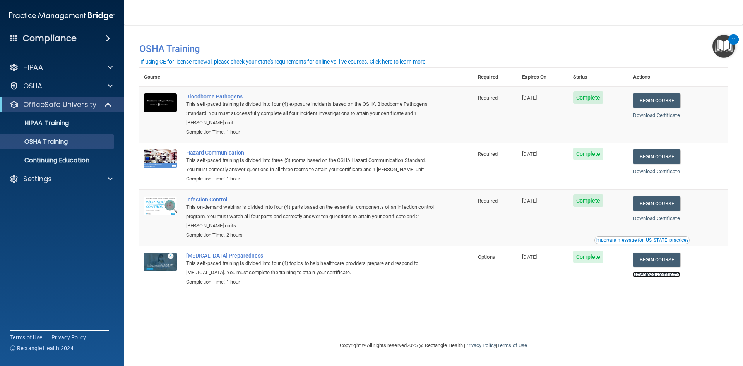
click at [676, 275] on link "Download Certificate" at bounding box center [656, 274] width 47 height 6
click at [661, 218] on link "Download Certificate" at bounding box center [656, 218] width 47 height 6
click at [668, 173] on link "Download Certificate" at bounding box center [656, 171] width 47 height 6
click at [664, 116] on link "Download Certificate" at bounding box center [656, 115] width 47 height 6
click at [63, 123] on p "HIPAA Training" at bounding box center [37, 123] width 64 height 8
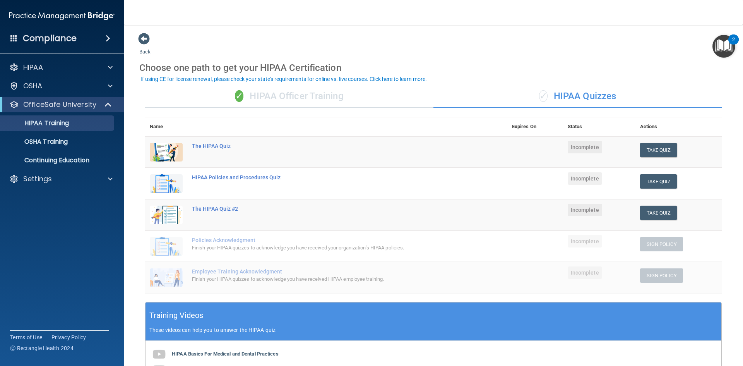
click at [287, 98] on div "✓ HIPAA Officer Training" at bounding box center [289, 96] width 288 height 23
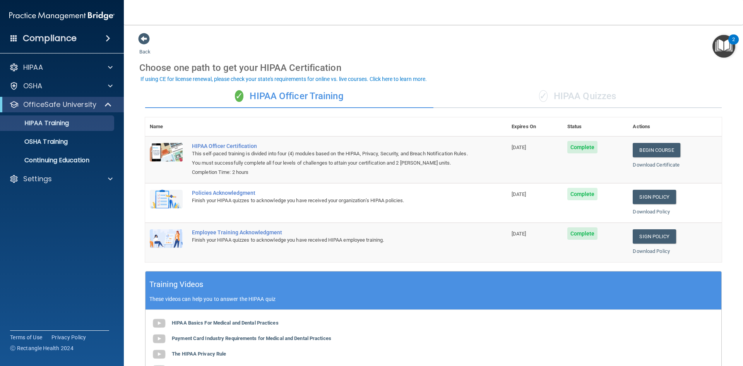
click at [86, 99] on div "OfficeSafe University" at bounding box center [62, 104] width 124 height 15
click at [73, 83] on div "OSHA" at bounding box center [51, 85] width 96 height 9
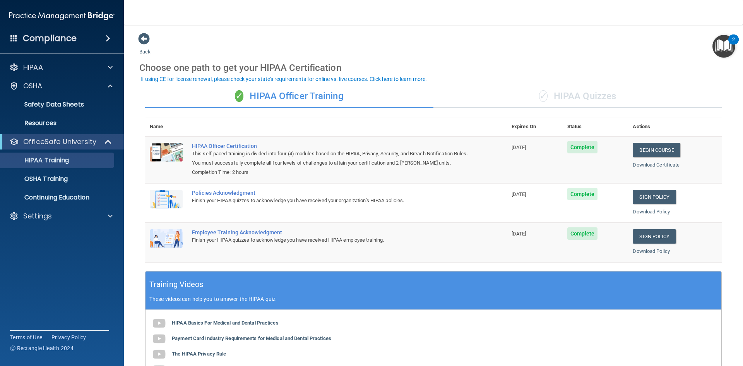
click at [190, 48] on div "Back Choose one path to get your HIPAA Certification ✓ HIPAA Officer Training ✓…" at bounding box center [433, 257] width 588 height 448
click at [134, 43] on main "Back Choose one path to get your HIPAA Certification ✓ HIPAA Officer Training ✓…" at bounding box center [433, 195] width 619 height 341
click at [140, 38] on span at bounding box center [144, 39] width 12 height 12
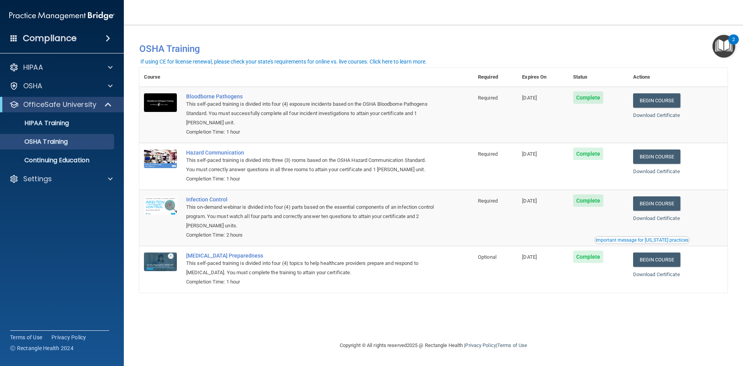
click at [725, 45] on img "Open Resource Center, 2 new notifications" at bounding box center [723, 46] width 23 height 23
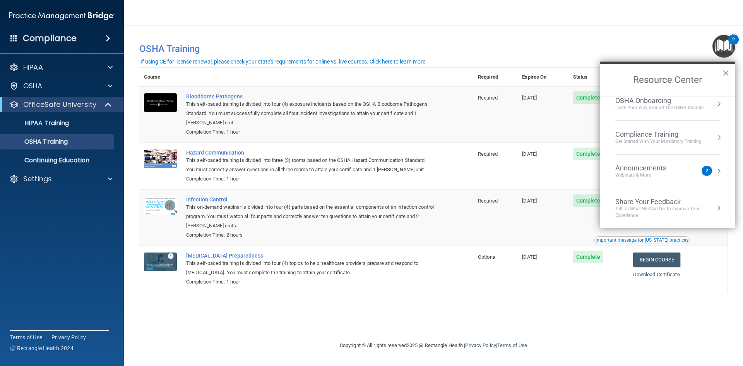
scroll to position [43, 0]
click at [679, 180] on li "Announcements Webinars & More 2" at bounding box center [667, 171] width 104 height 34
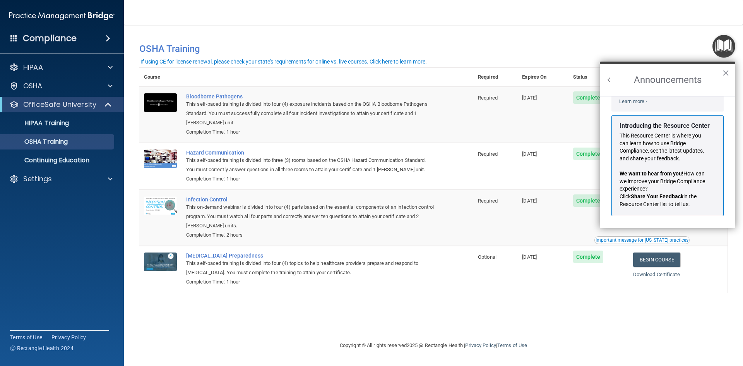
scroll to position [136, 0]
click at [721, 71] on h2 "Announcements" at bounding box center [667, 80] width 135 height 32
